Goal: Check status: Check status

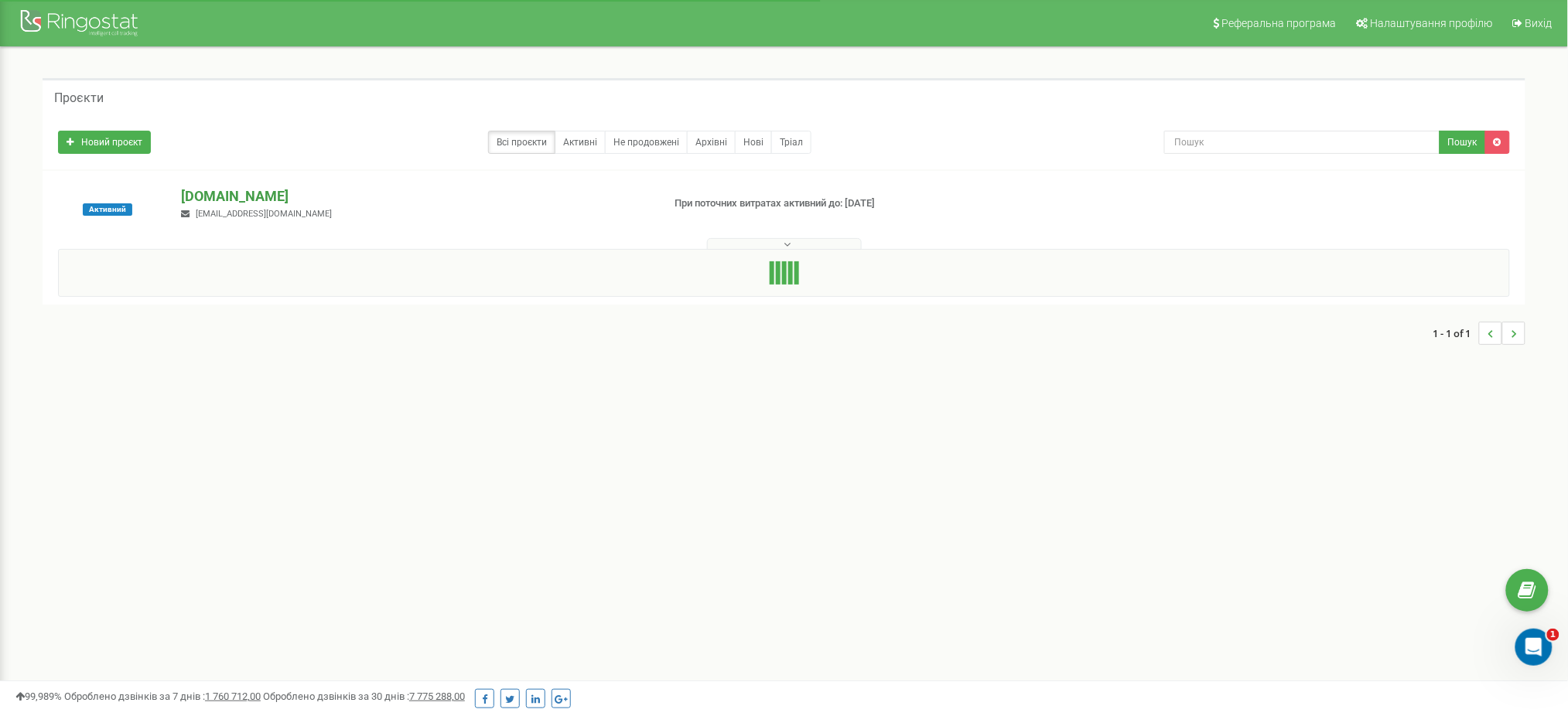
click at [226, 196] on p "[DOMAIN_NAME]" at bounding box center [415, 196] width 469 height 20
click at [225, 197] on p "[DOMAIN_NAME]" at bounding box center [415, 196] width 469 height 20
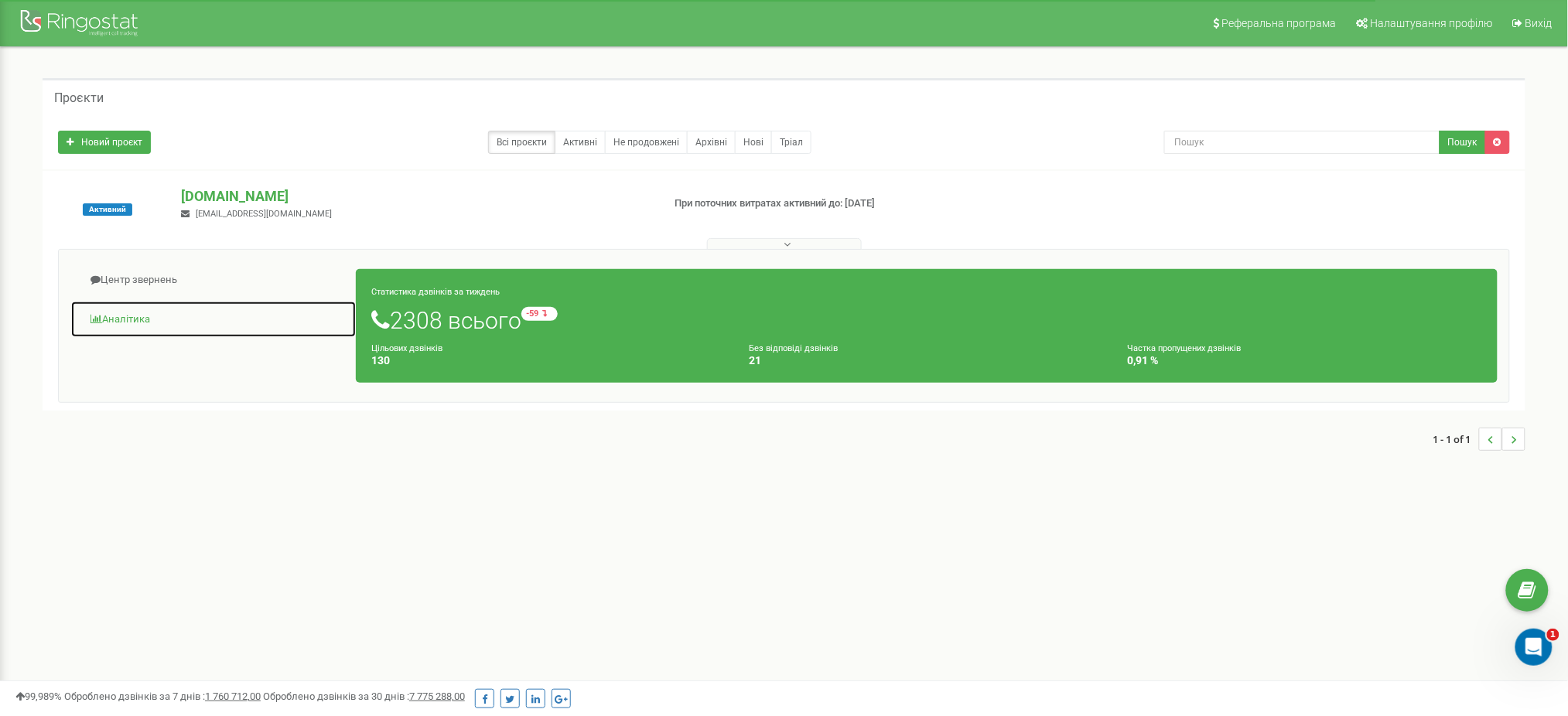
click at [97, 320] on span at bounding box center [96, 319] width 12 height 10
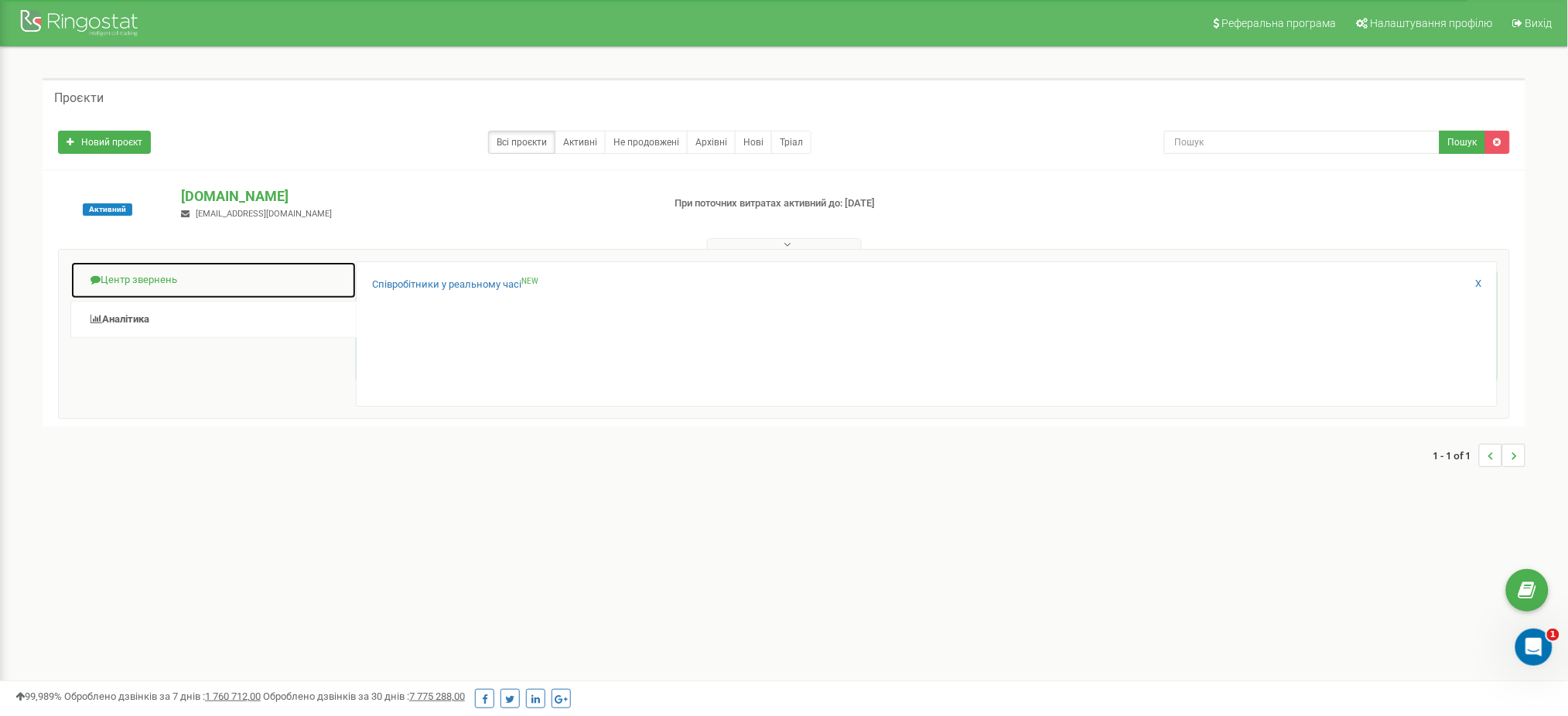
click at [163, 286] on link "Центр звернень" at bounding box center [213, 280] width 286 height 38
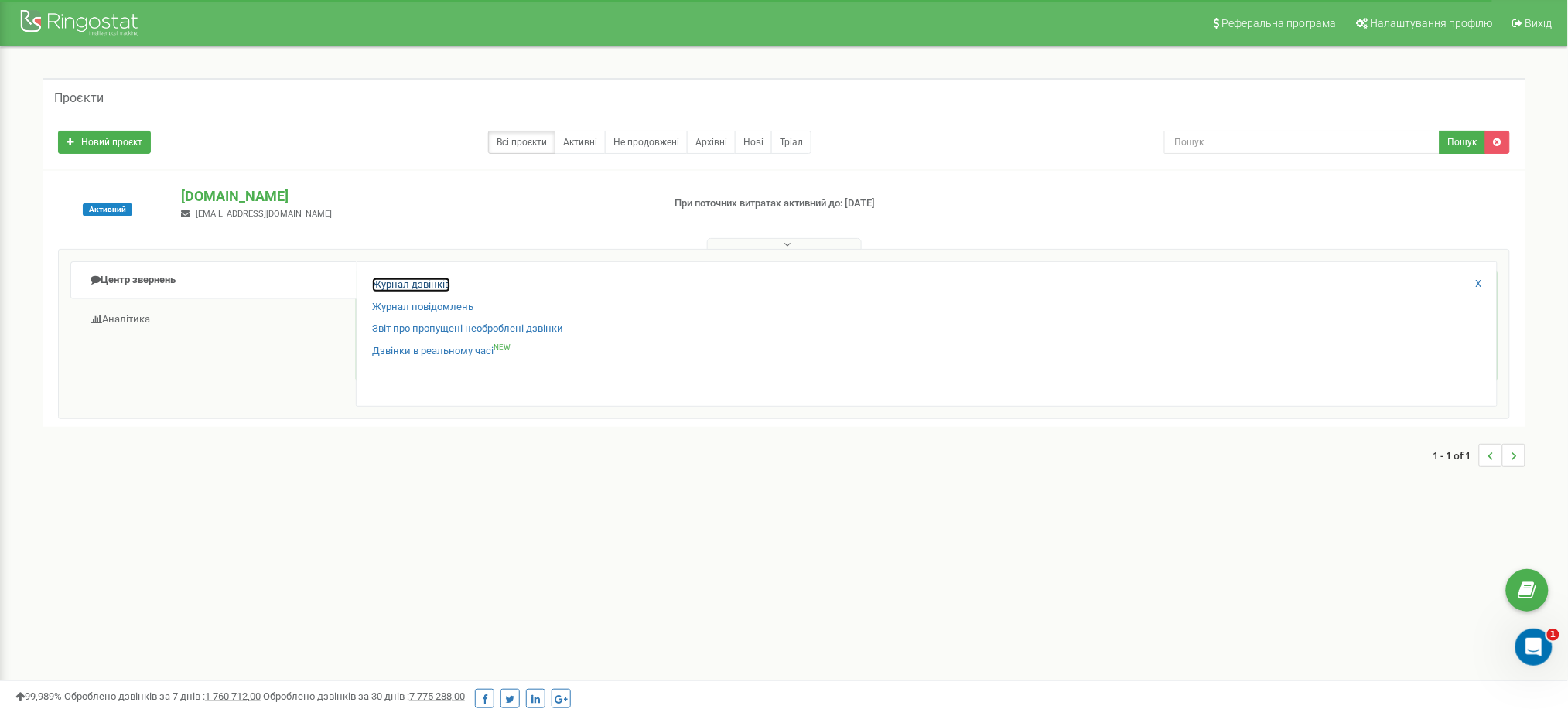
click at [406, 278] on link "Журнал дзвінків" at bounding box center [411, 285] width 78 height 15
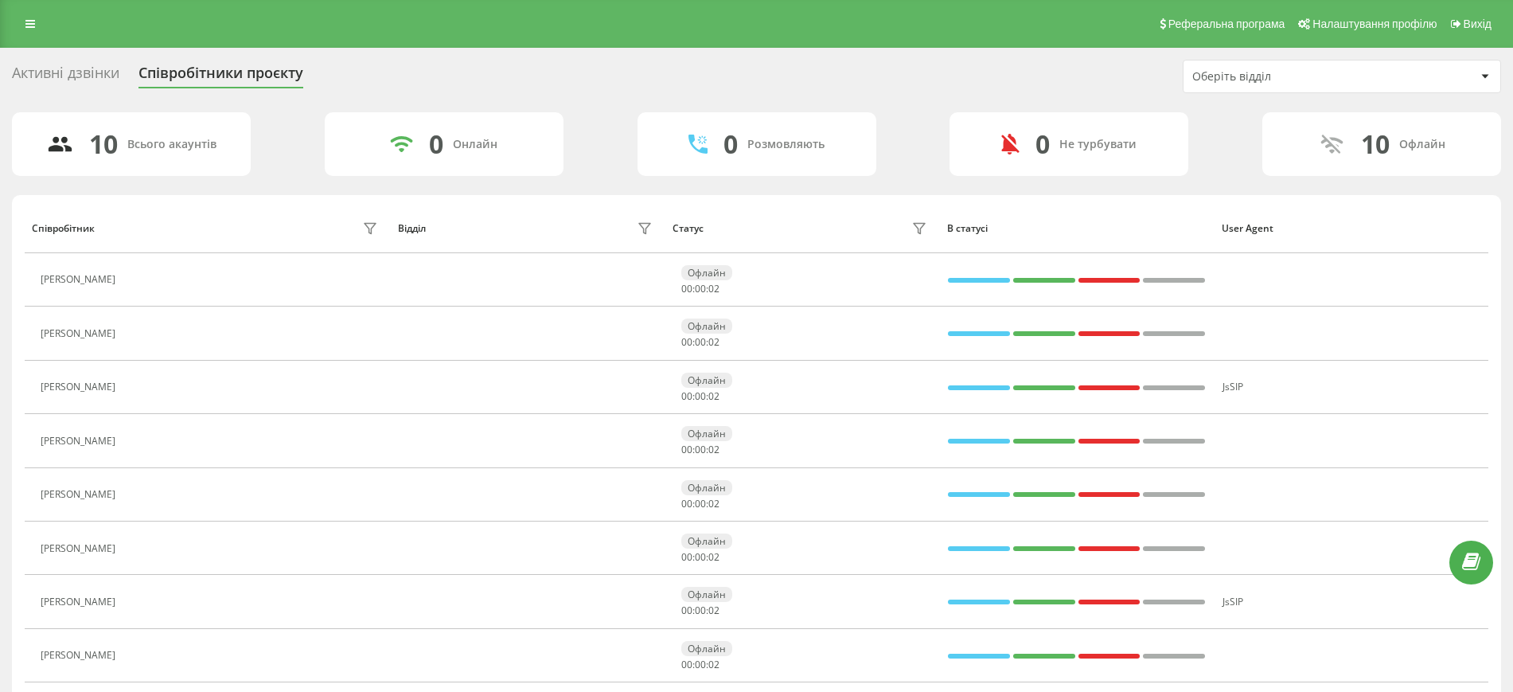
click at [139, 274] on icon at bounding box center [133, 280] width 12 height 12
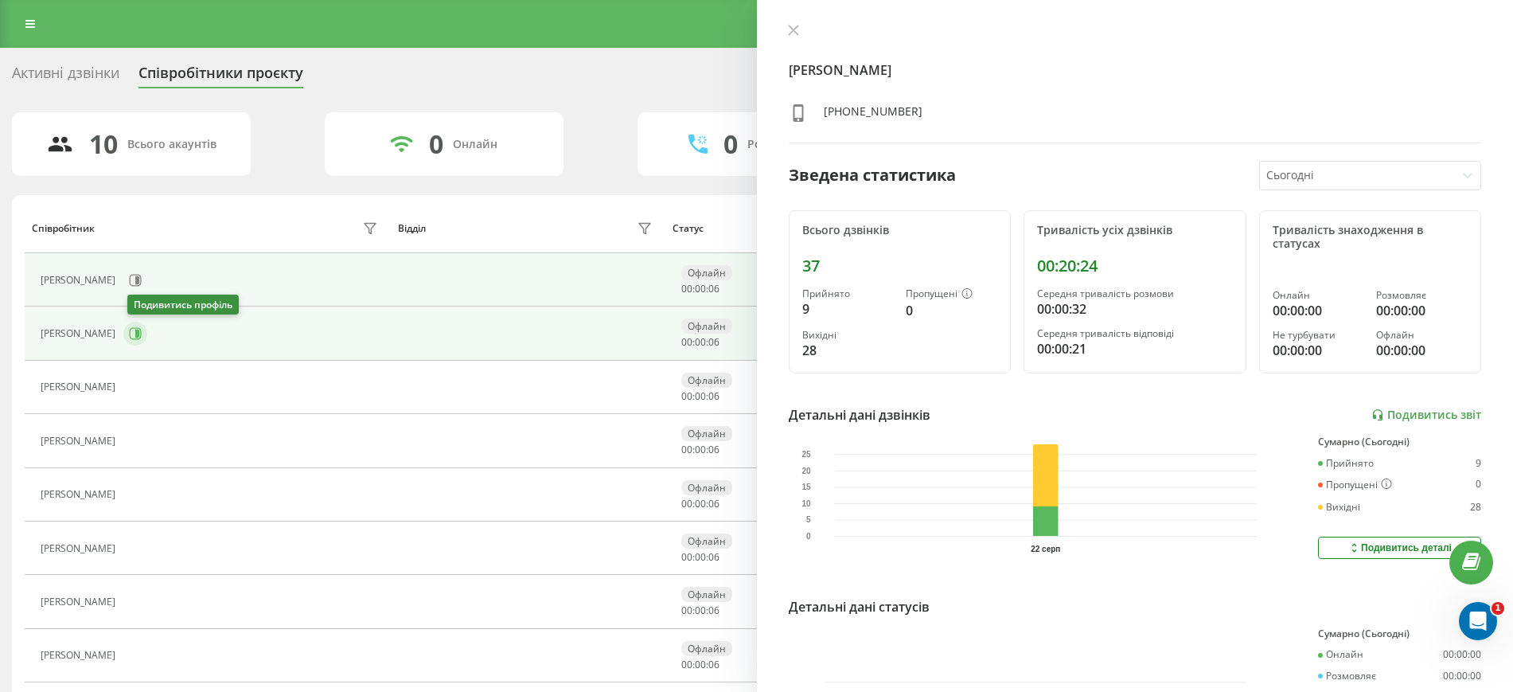
click at [139, 329] on icon at bounding box center [137, 333] width 4 height 8
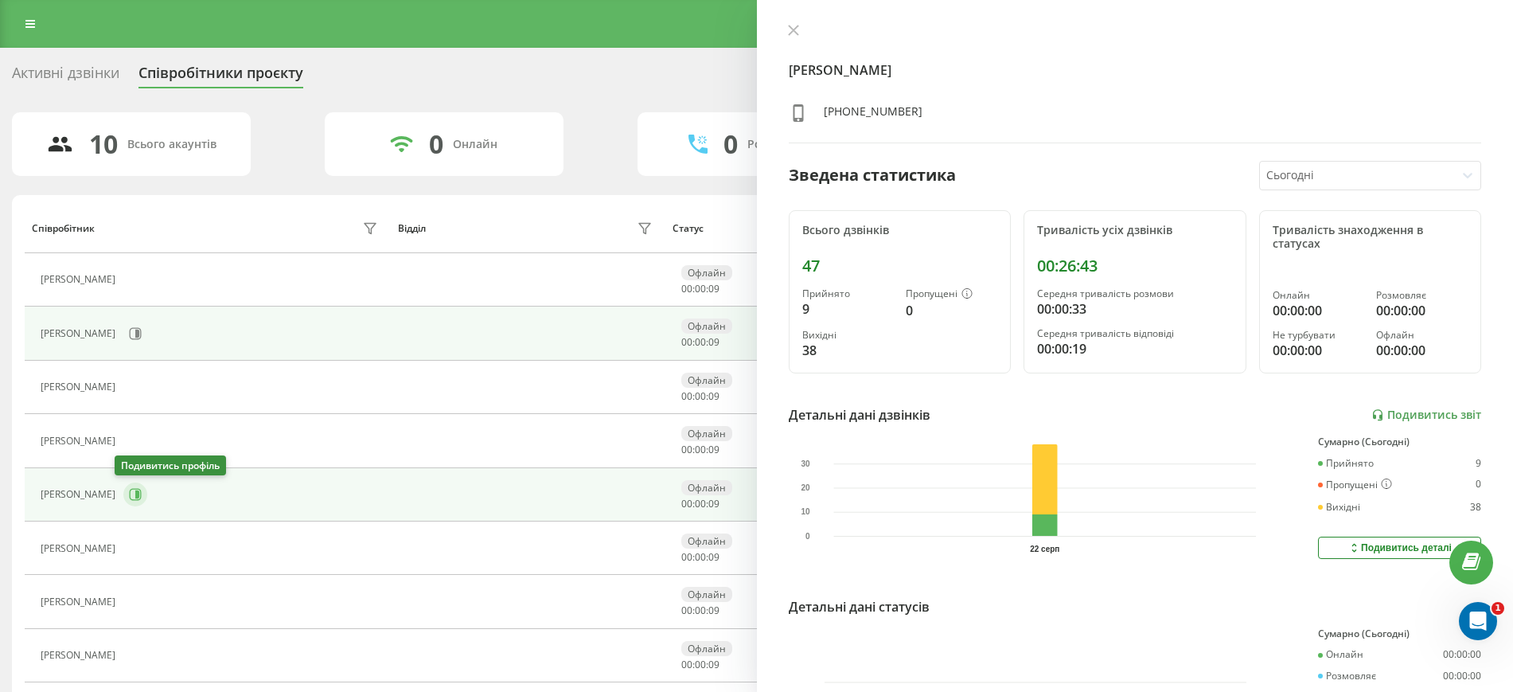
click at [129, 493] on icon at bounding box center [135, 494] width 13 height 13
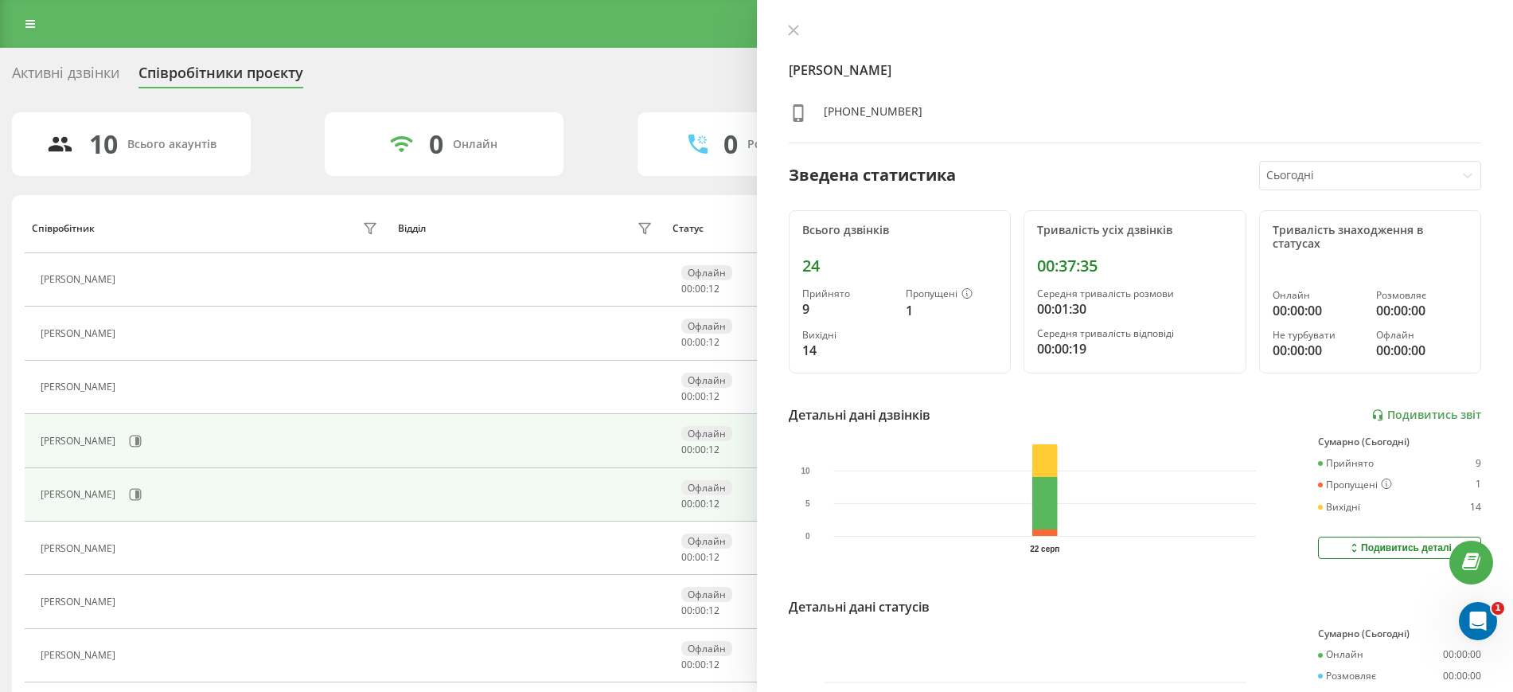
scroll to position [99, 0]
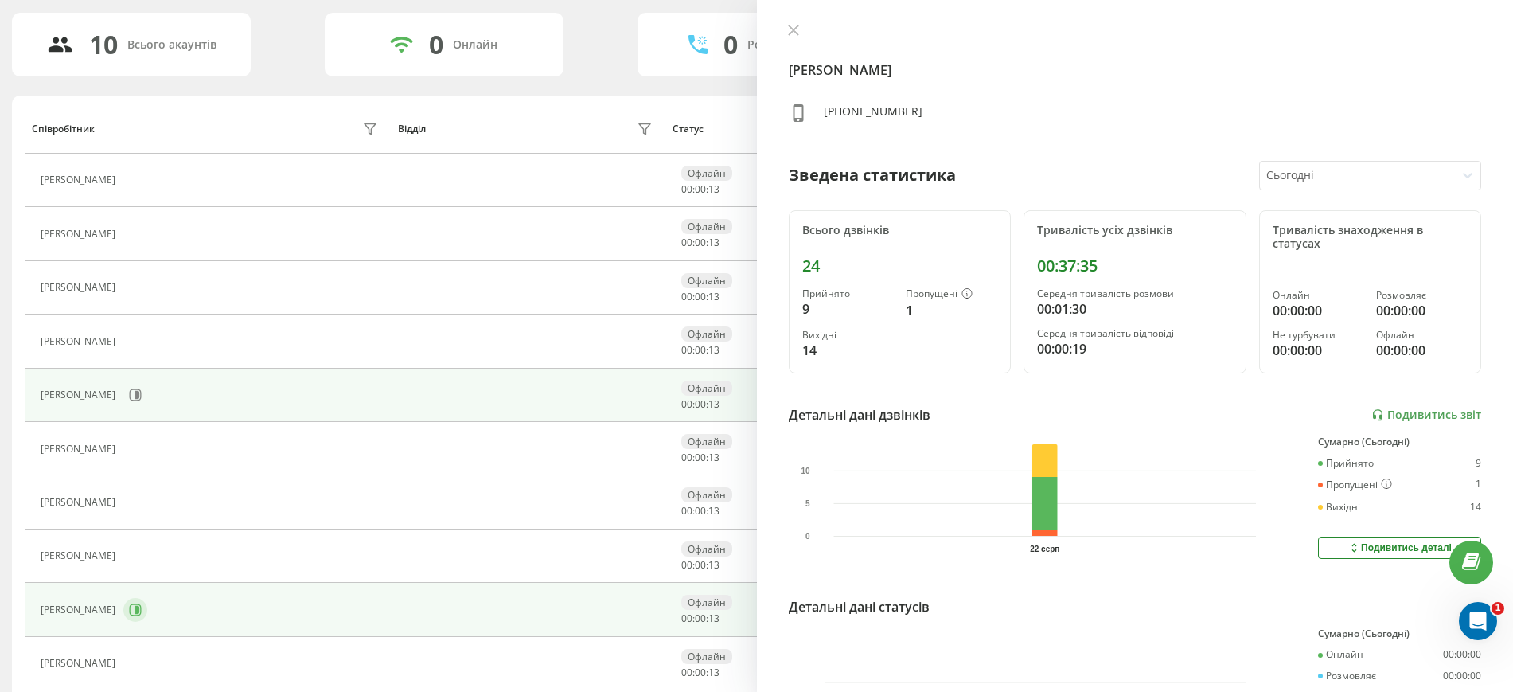
click at [130, 608] on icon at bounding box center [135, 609] width 13 height 13
click at [130, 396] on icon at bounding box center [136, 395] width 12 height 12
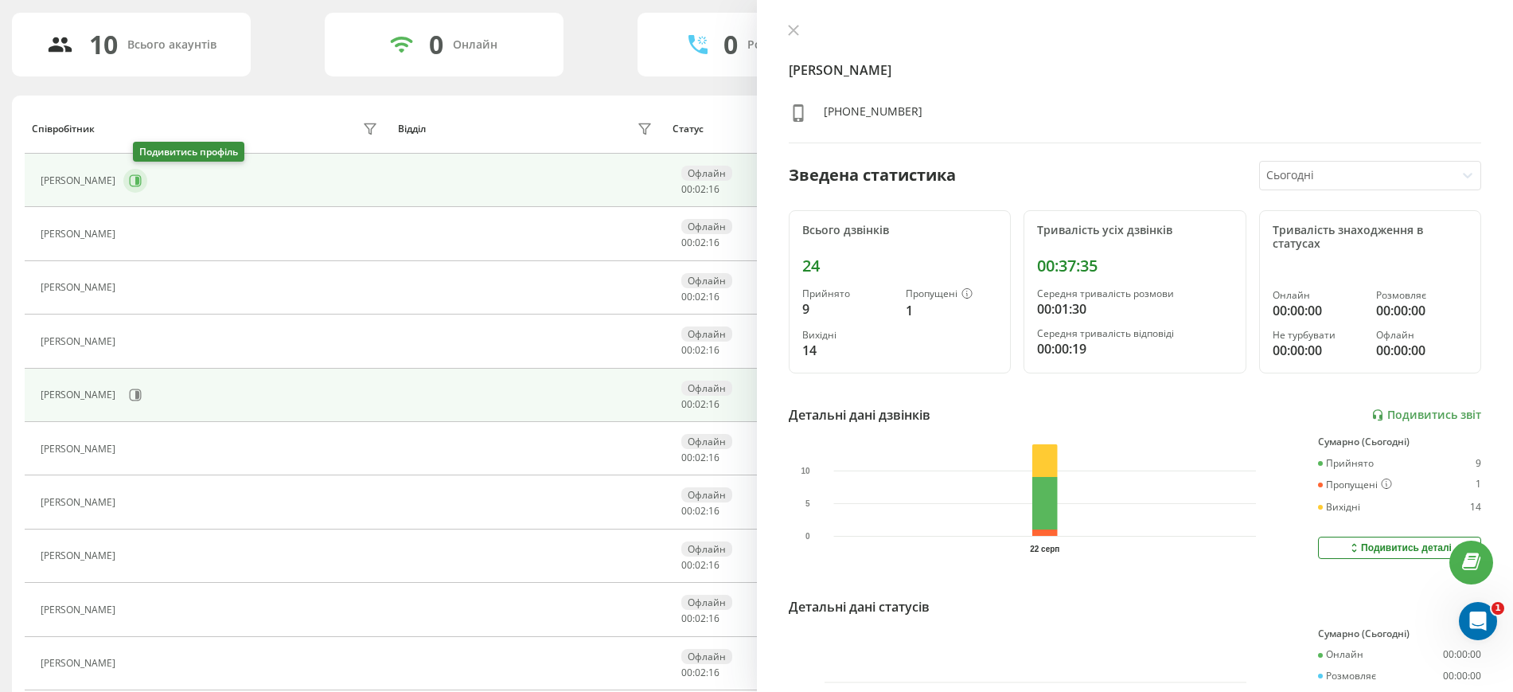
click at [135, 181] on button at bounding box center [135, 181] width 24 height 24
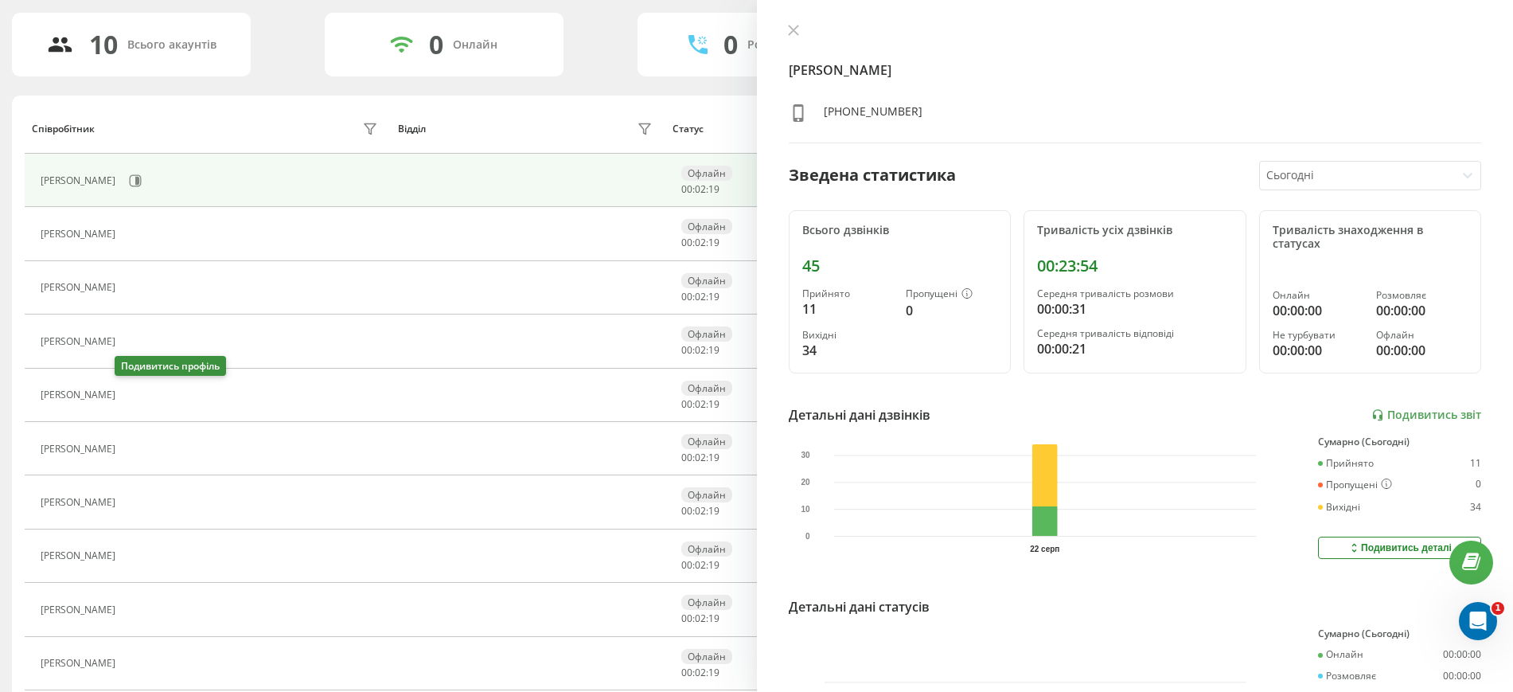
click at [127, 397] on icon at bounding box center [133, 394] width 13 height 13
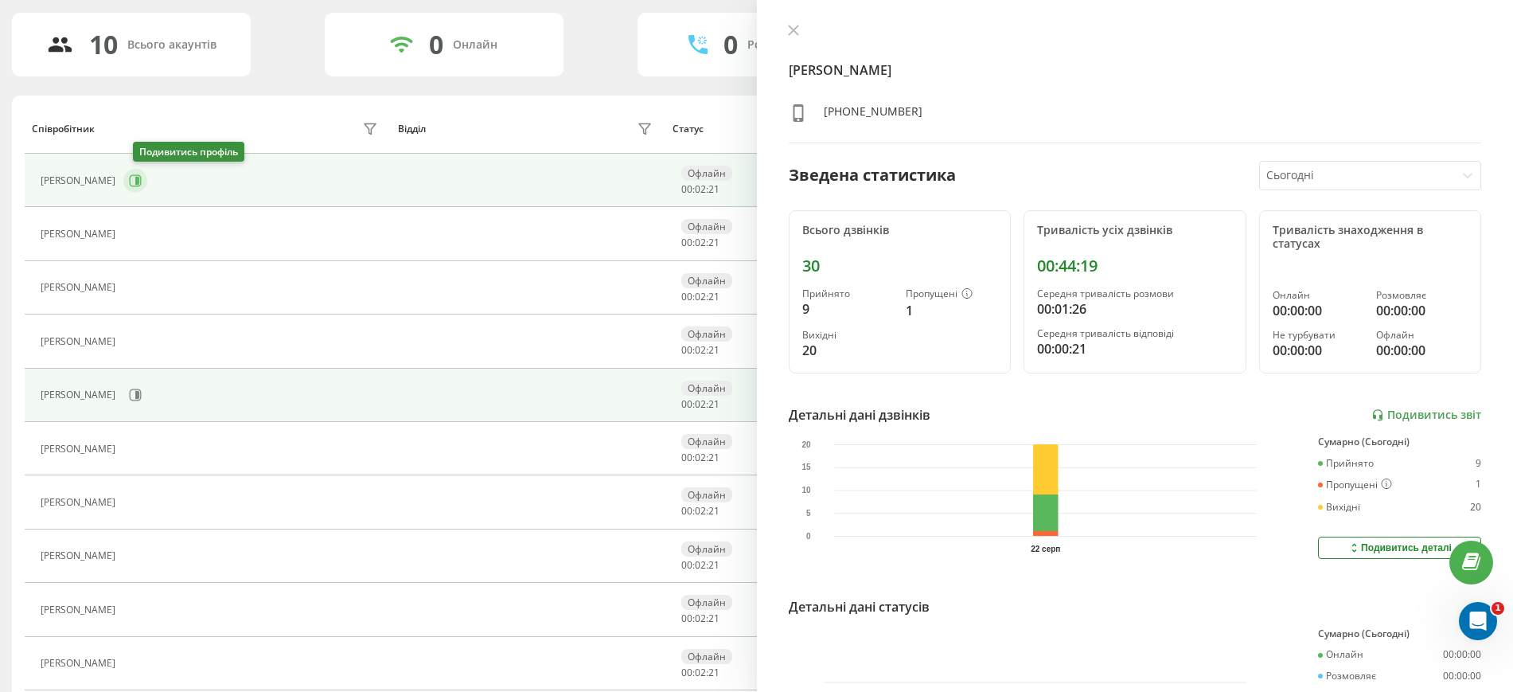
click at [142, 177] on icon at bounding box center [135, 180] width 13 height 13
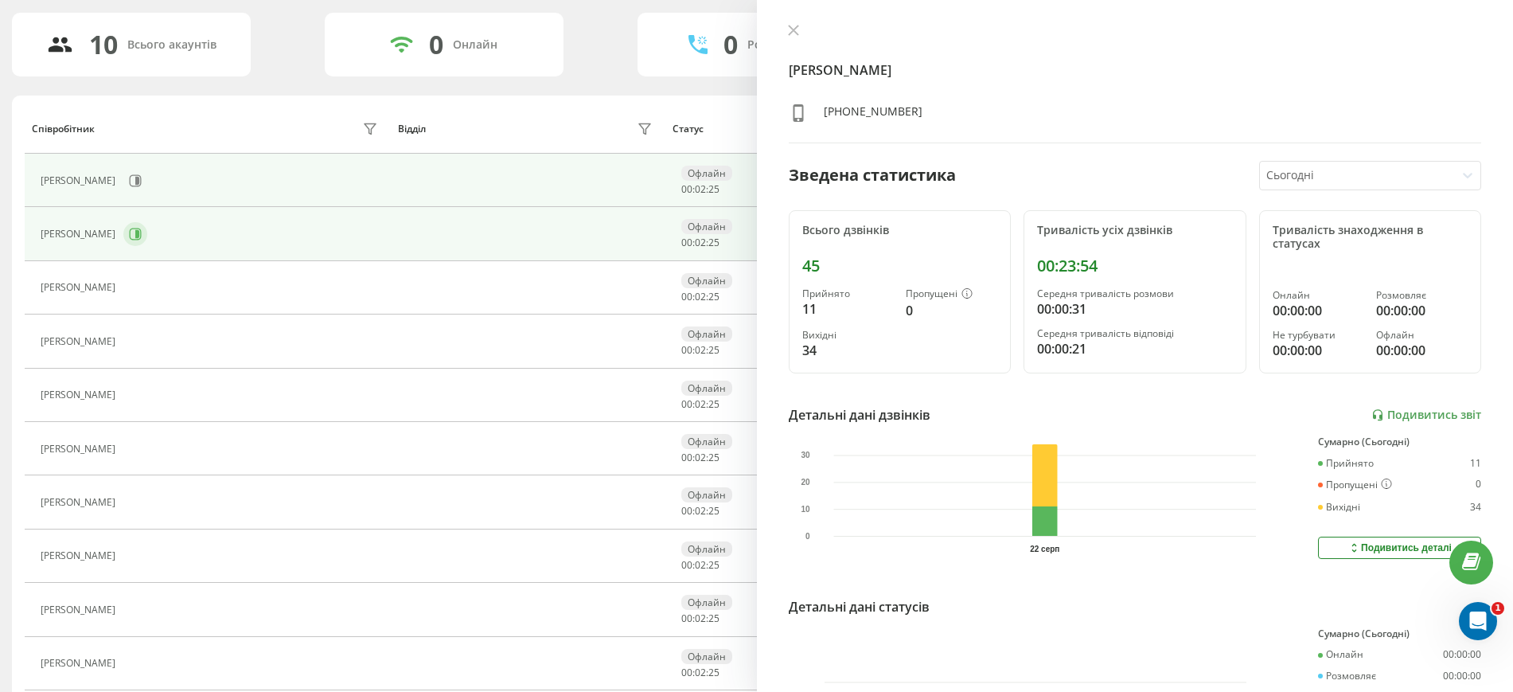
click at [139, 240] on icon at bounding box center [135, 234] width 13 height 13
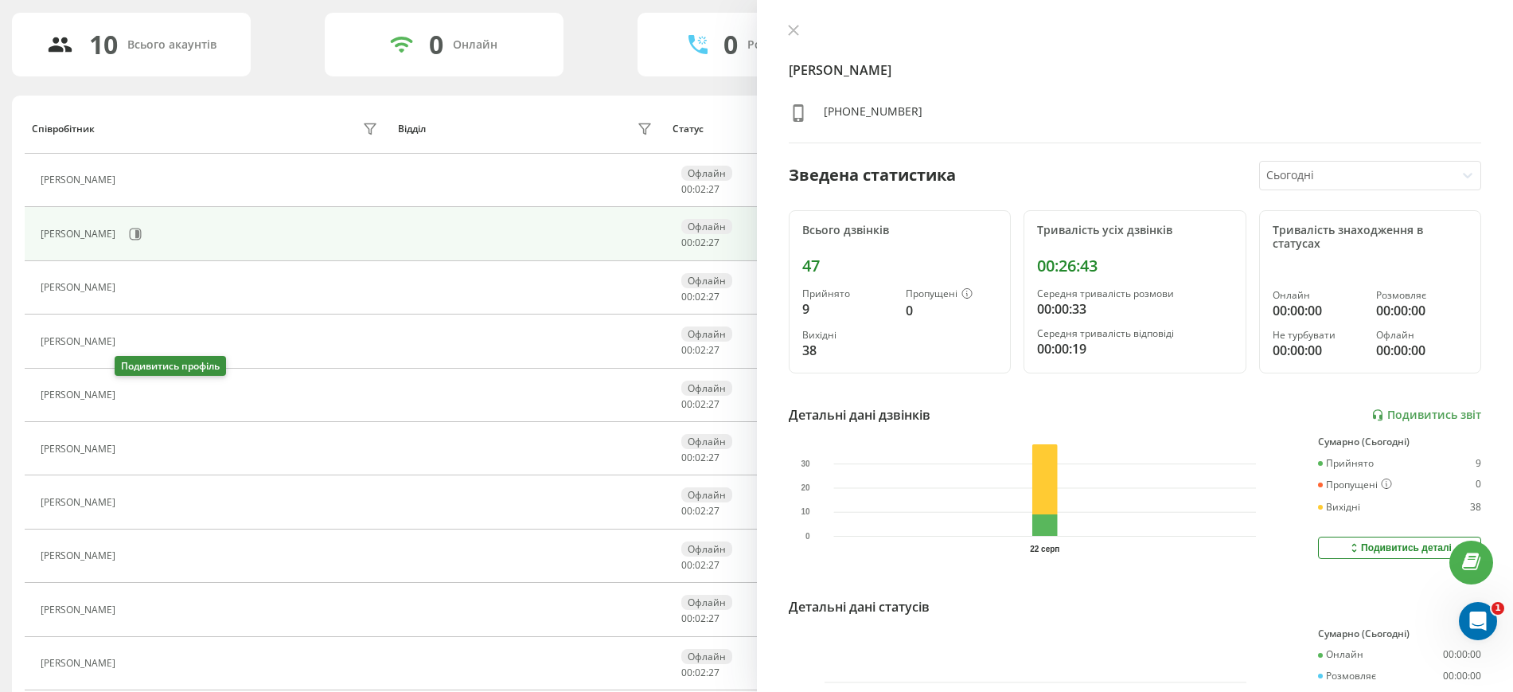
click at [127, 391] on icon at bounding box center [133, 394] width 13 height 13
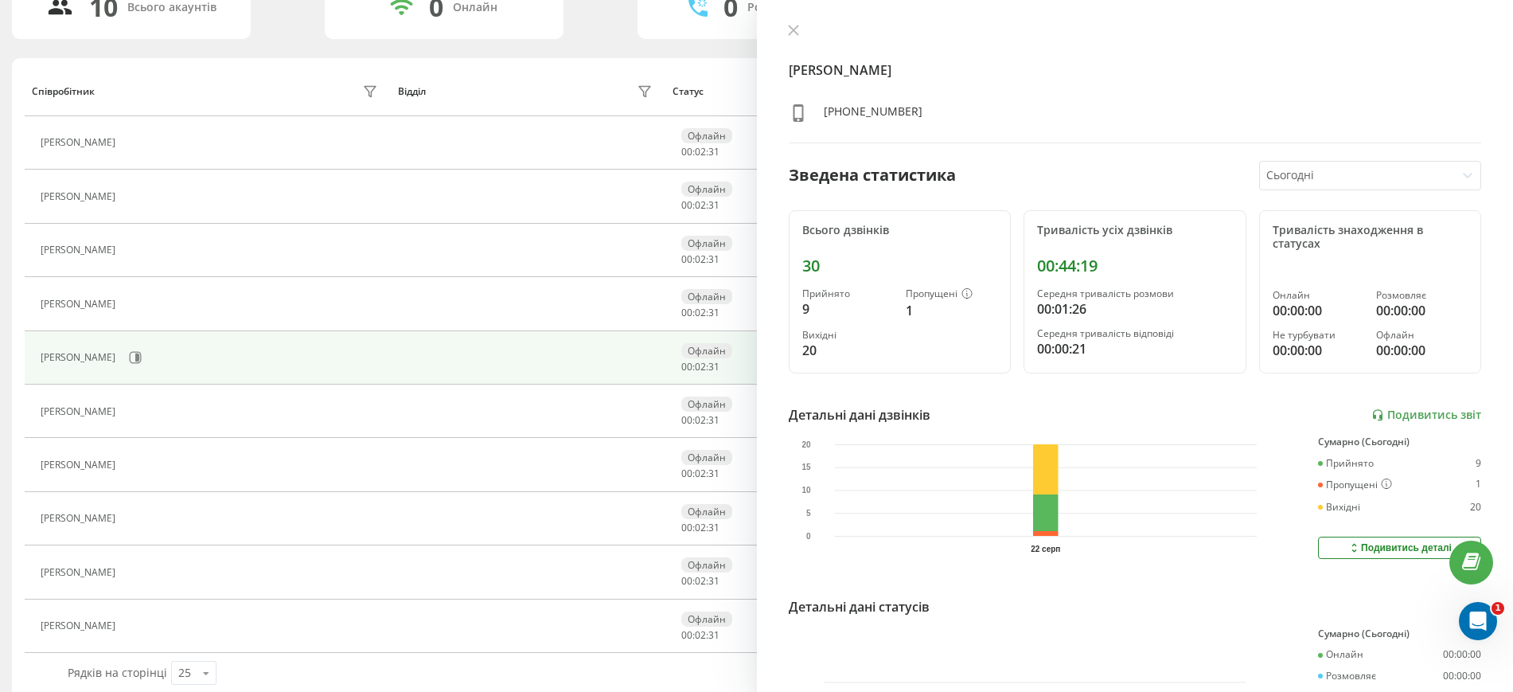
scroll to position [158, 0]
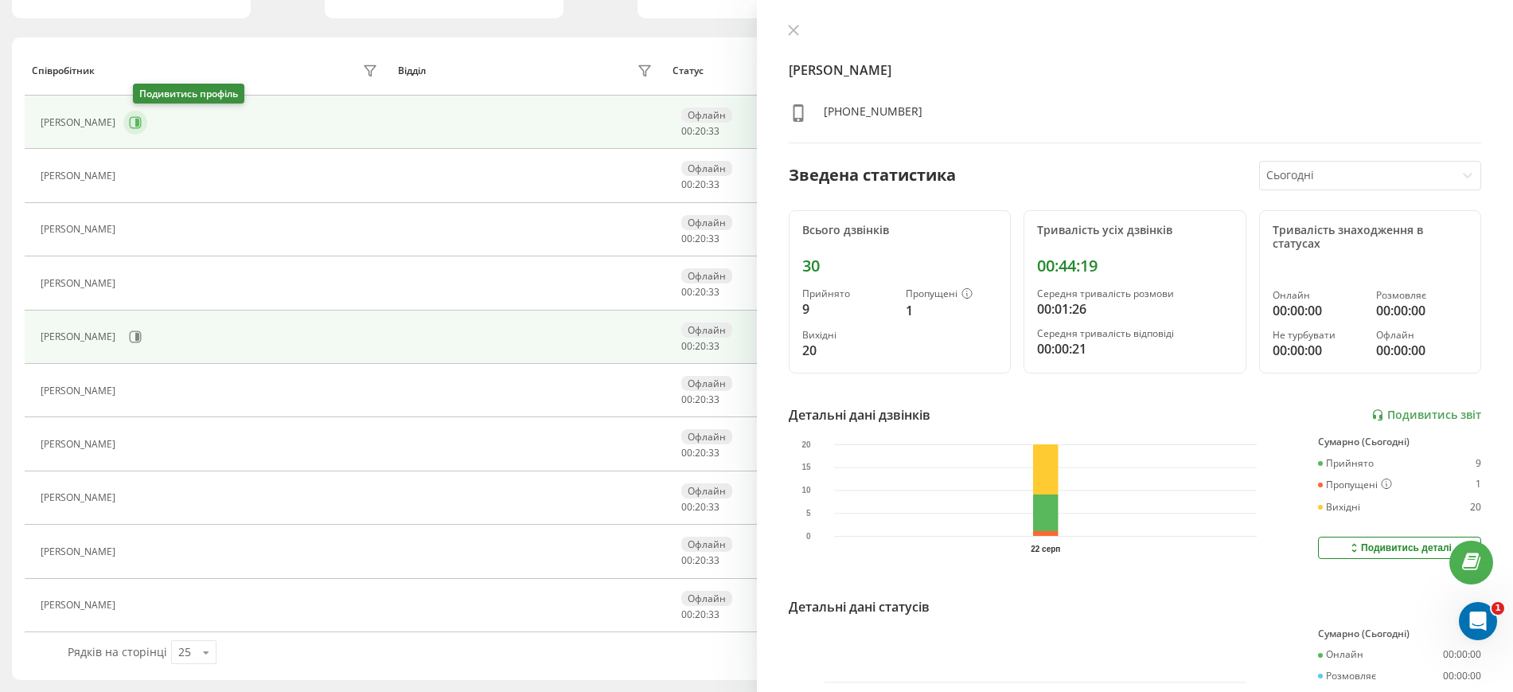
click at [140, 119] on icon at bounding box center [135, 122] width 13 height 13
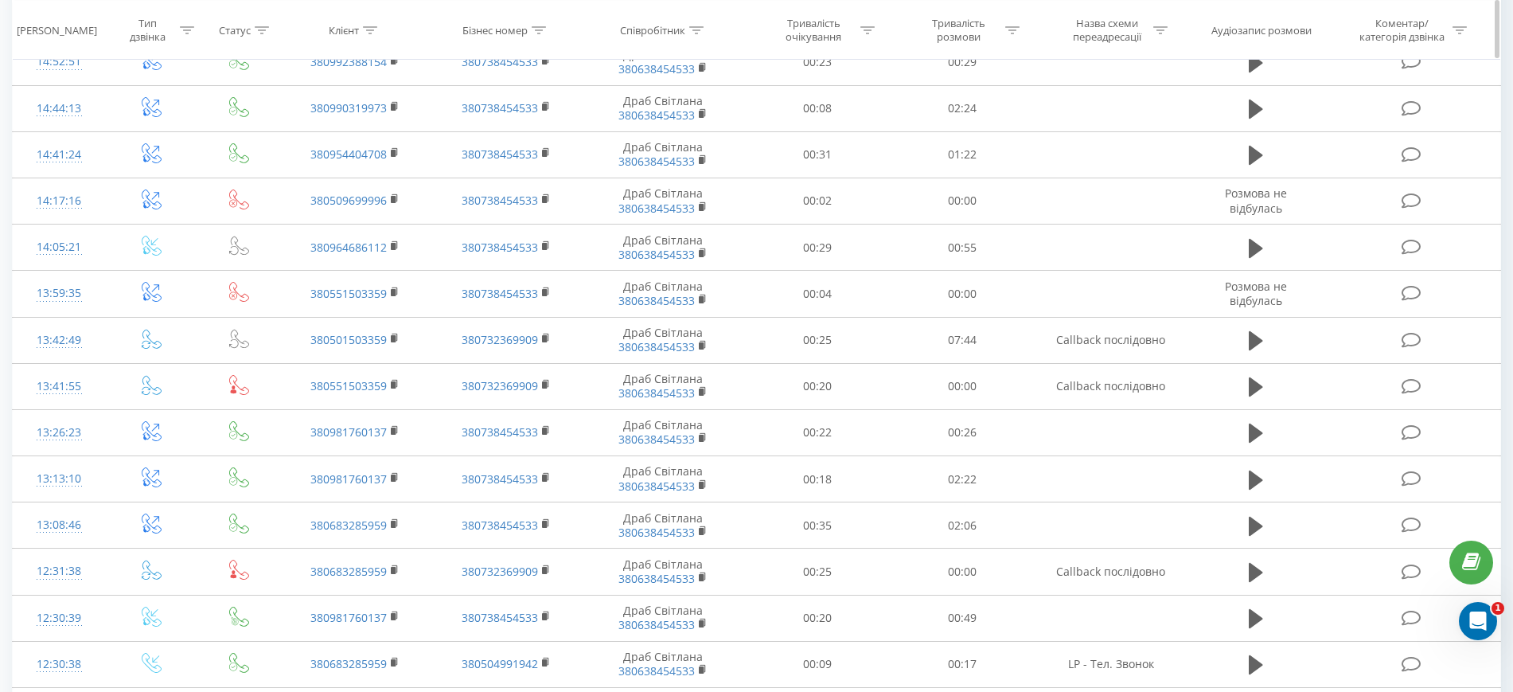
scroll to position [99, 0]
